Goal: Transaction & Acquisition: Purchase product/service

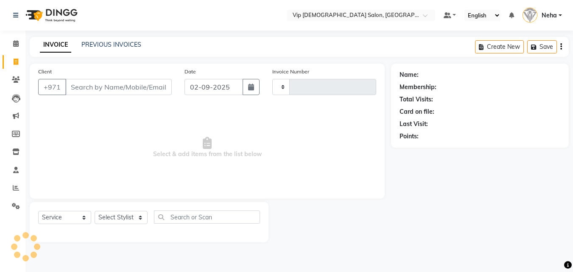
select select "service"
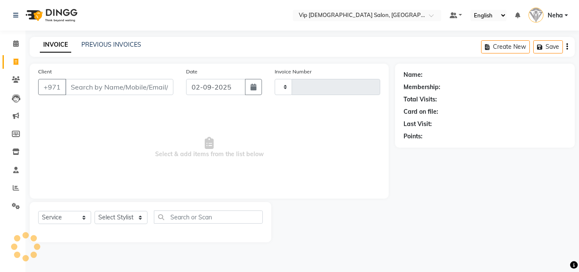
type input "1589"
select select "8415"
click at [88, 87] on input "Client" at bounding box center [119, 87] width 108 height 16
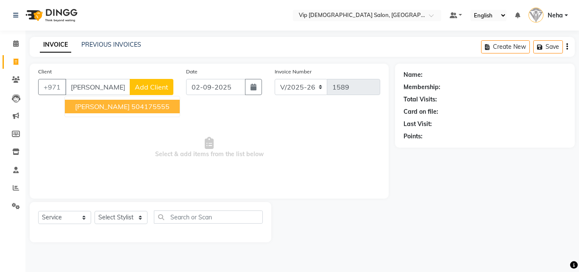
click at [92, 107] on span "[PERSON_NAME]" at bounding box center [102, 106] width 55 height 8
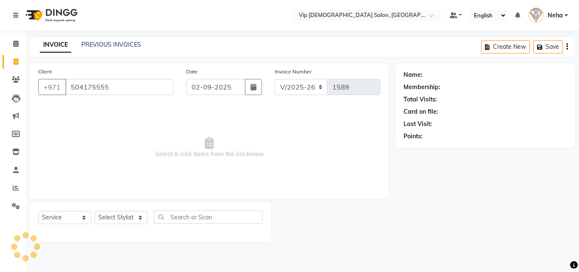
type input "504175555"
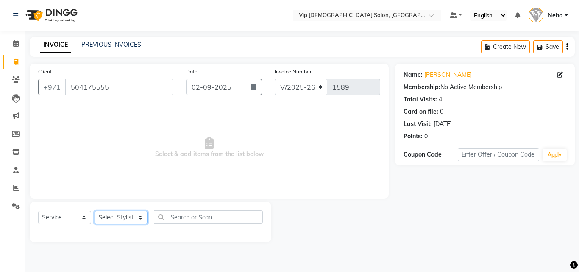
click at [112, 218] on select "Select Stylist Ali [PERSON_NAME] [PERSON_NAME] [PERSON_NAME] Lakhbizi Jairah [P…" at bounding box center [121, 217] width 53 height 13
select select "81344"
click at [95, 211] on select "Select Stylist Ali [PERSON_NAME] [PERSON_NAME] [PERSON_NAME] Lakhbizi Jairah [P…" at bounding box center [121, 217] width 53 height 13
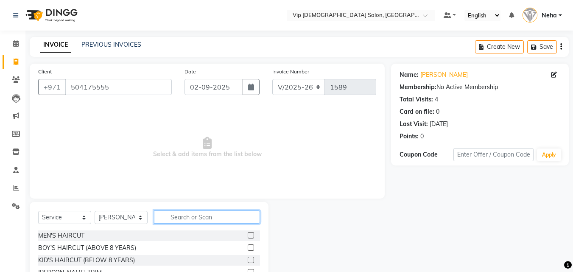
click at [193, 218] on input "text" at bounding box center [207, 216] width 106 height 13
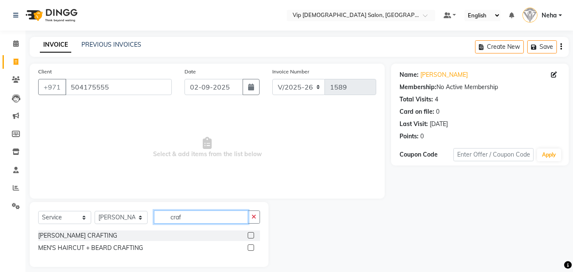
type input "craf"
click at [251, 245] on label at bounding box center [251, 247] width 6 height 6
click at [251, 245] on input "checkbox" at bounding box center [251, 248] width 6 height 6
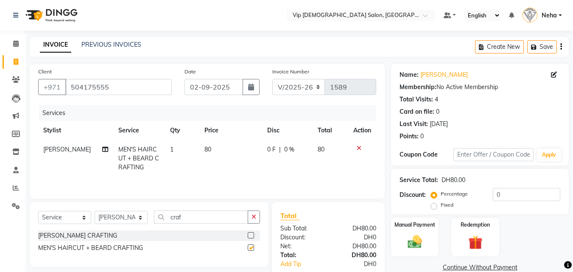
checkbox input "false"
click at [291, 262] on link "Add Tip" at bounding box center [305, 263] width 63 height 9
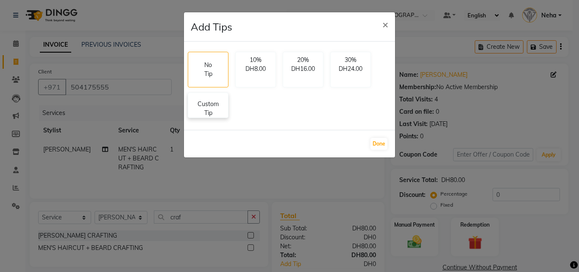
click at [215, 113] on p "Custom Tip" at bounding box center [208, 109] width 30 height 18
select select "81344"
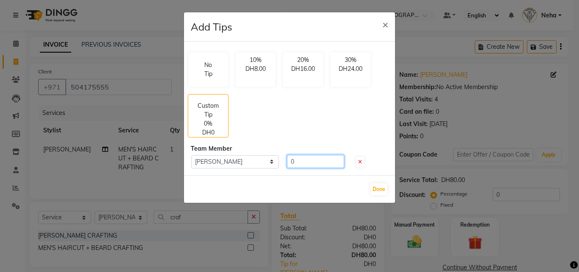
click at [323, 165] on input "0" at bounding box center [315, 161] width 57 height 13
type input "10"
click at [380, 187] on button "Done" at bounding box center [378, 189] width 17 height 12
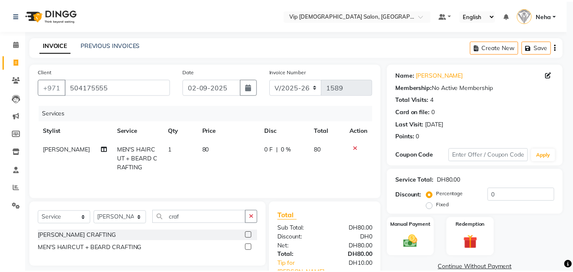
scroll to position [6, 0]
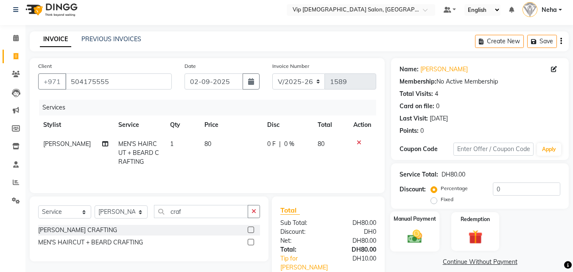
click at [411, 237] on img at bounding box center [415, 236] width 24 height 17
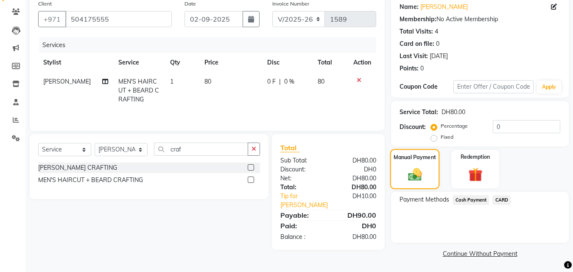
scroll to position [69, 0]
click at [501, 200] on span "CARD" at bounding box center [501, 199] width 18 height 10
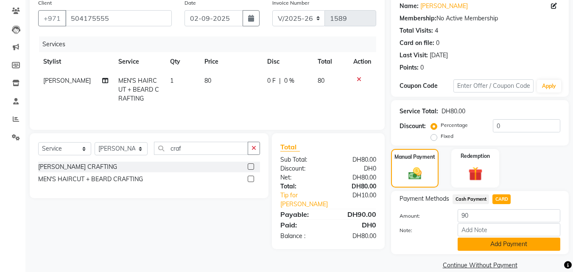
click at [479, 245] on button "Add Payment" at bounding box center [508, 243] width 103 height 13
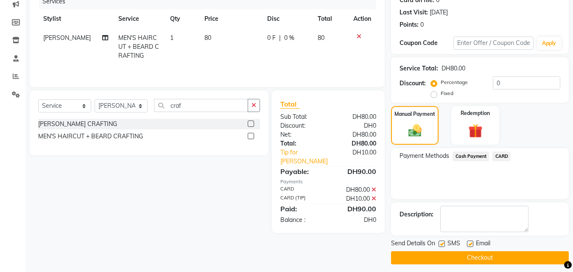
scroll to position [117, 0]
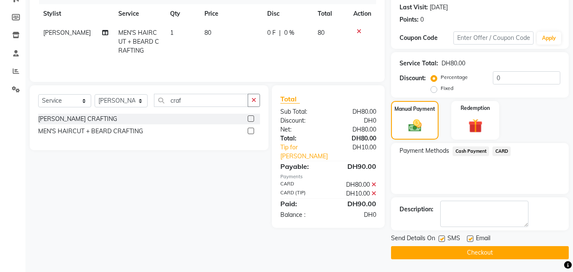
click at [489, 250] on button "Checkout" at bounding box center [480, 252] width 178 height 13
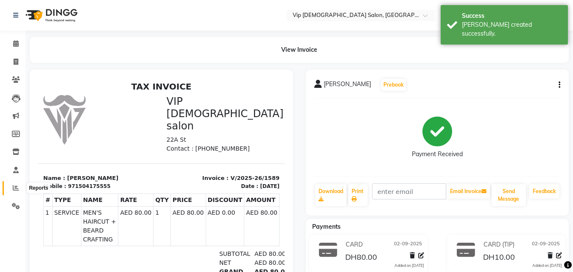
click at [19, 186] on span at bounding box center [15, 188] width 15 height 10
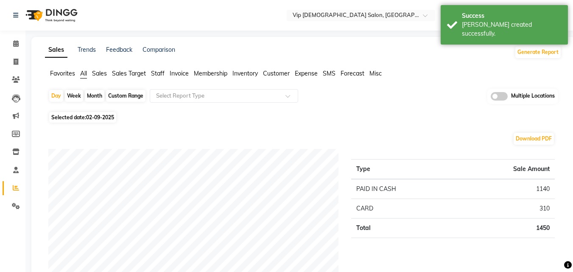
click at [441, 121] on div "Selected date: [DATE]" at bounding box center [304, 117] width 513 height 9
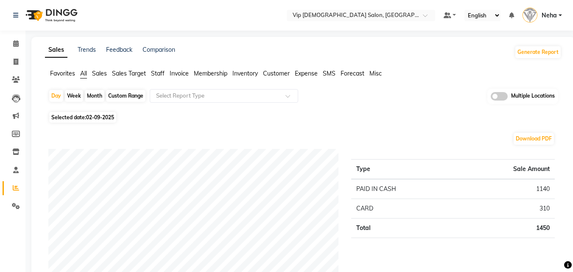
click at [131, 94] on div "Custom Range" at bounding box center [125, 96] width 39 height 12
select select "9"
select select "2025"
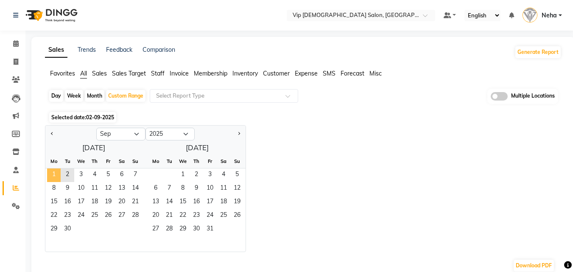
click at [55, 174] on span "1" at bounding box center [54, 175] width 14 height 14
click at [71, 174] on span "2" at bounding box center [68, 175] width 14 height 14
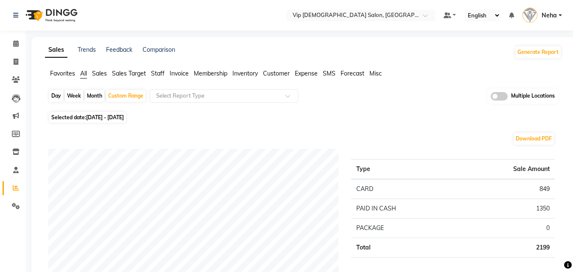
click at [16, 167] on icon at bounding box center [16, 170] width 6 height 6
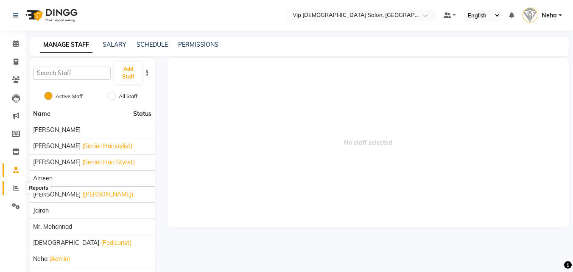
click at [15, 187] on icon at bounding box center [16, 187] width 6 height 6
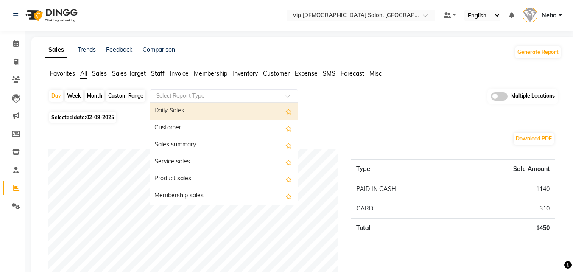
click at [184, 94] on input "text" at bounding box center [215, 96] width 122 height 8
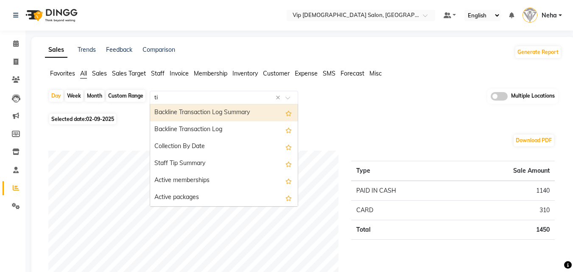
type input "tip"
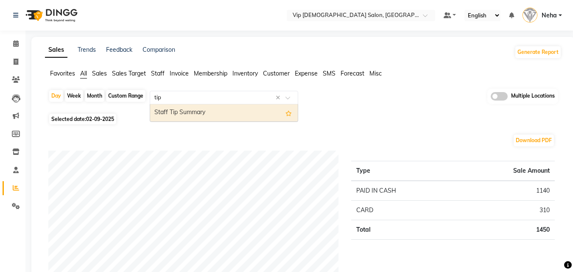
click at [183, 109] on div "Staff Tip Summary" at bounding box center [223, 112] width 147 height 17
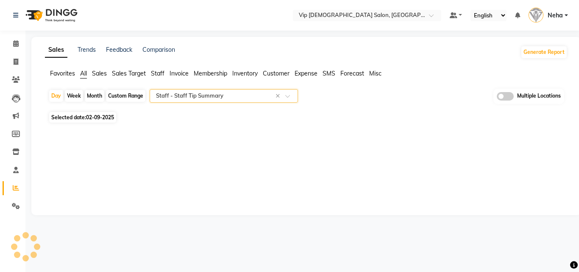
select select "full_report"
select select "csv"
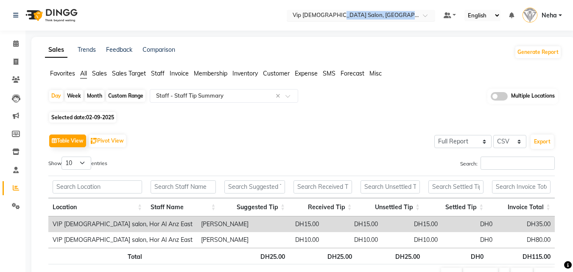
drag, startPoint x: 335, startPoint y: 24, endPoint x: 339, endPoint y: 13, distance: 11.7
click at [339, 13] on nav "Select Location × Vip [DEMOGRAPHIC_DATA] Salon, Hor Al Anz East Default Panel M…" at bounding box center [286, 15] width 573 height 31
click at [339, 13] on input "text" at bounding box center [352, 16] width 123 height 8
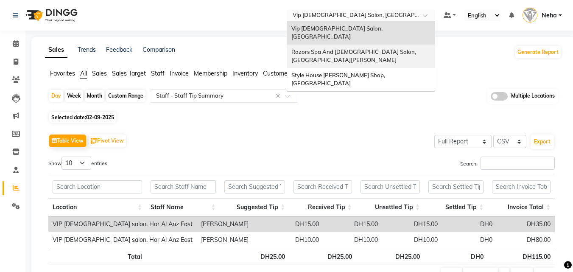
click at [321, 48] on div "Razors Spa And [DEMOGRAPHIC_DATA] Salon, [GEOGRAPHIC_DATA][PERSON_NAME]" at bounding box center [360, 56] width 147 height 23
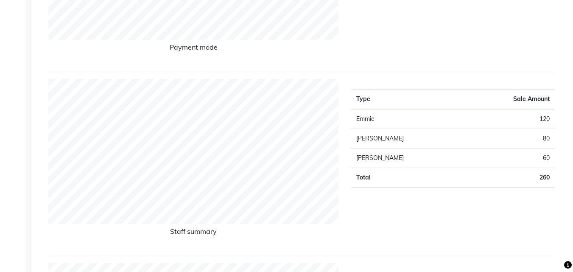
scroll to position [254, 0]
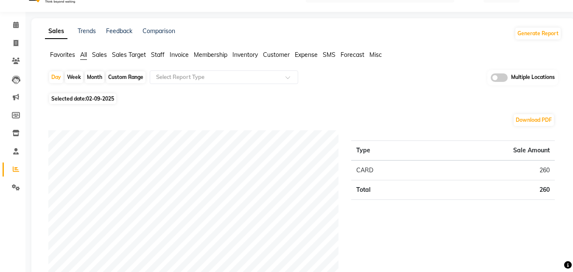
scroll to position [17, 0]
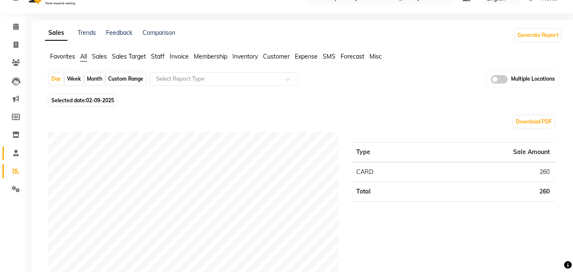
click at [16, 147] on link "Staff" at bounding box center [13, 153] width 20 height 14
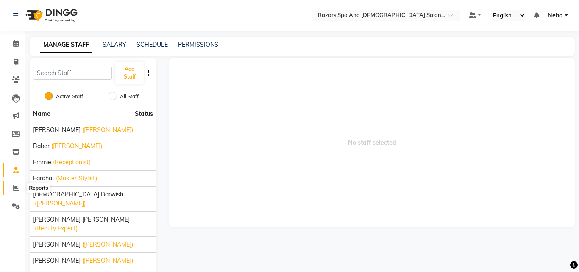
click at [14, 190] on icon at bounding box center [16, 187] width 6 height 6
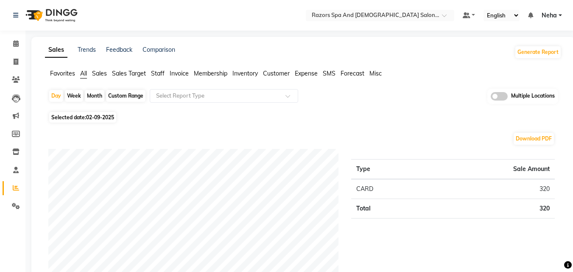
click at [345, 107] on div "Day Week Month Custom Range Select Report Type Multiple Locations" at bounding box center [302, 99] width 509 height 21
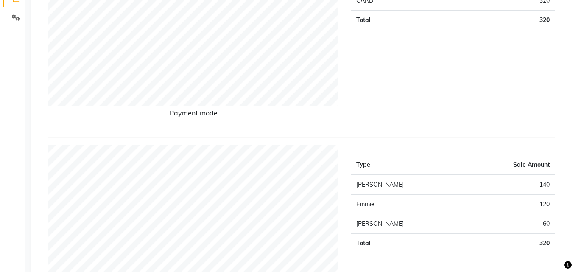
scroll to position [271, 0]
